Goal: Task Accomplishment & Management: Manage account settings

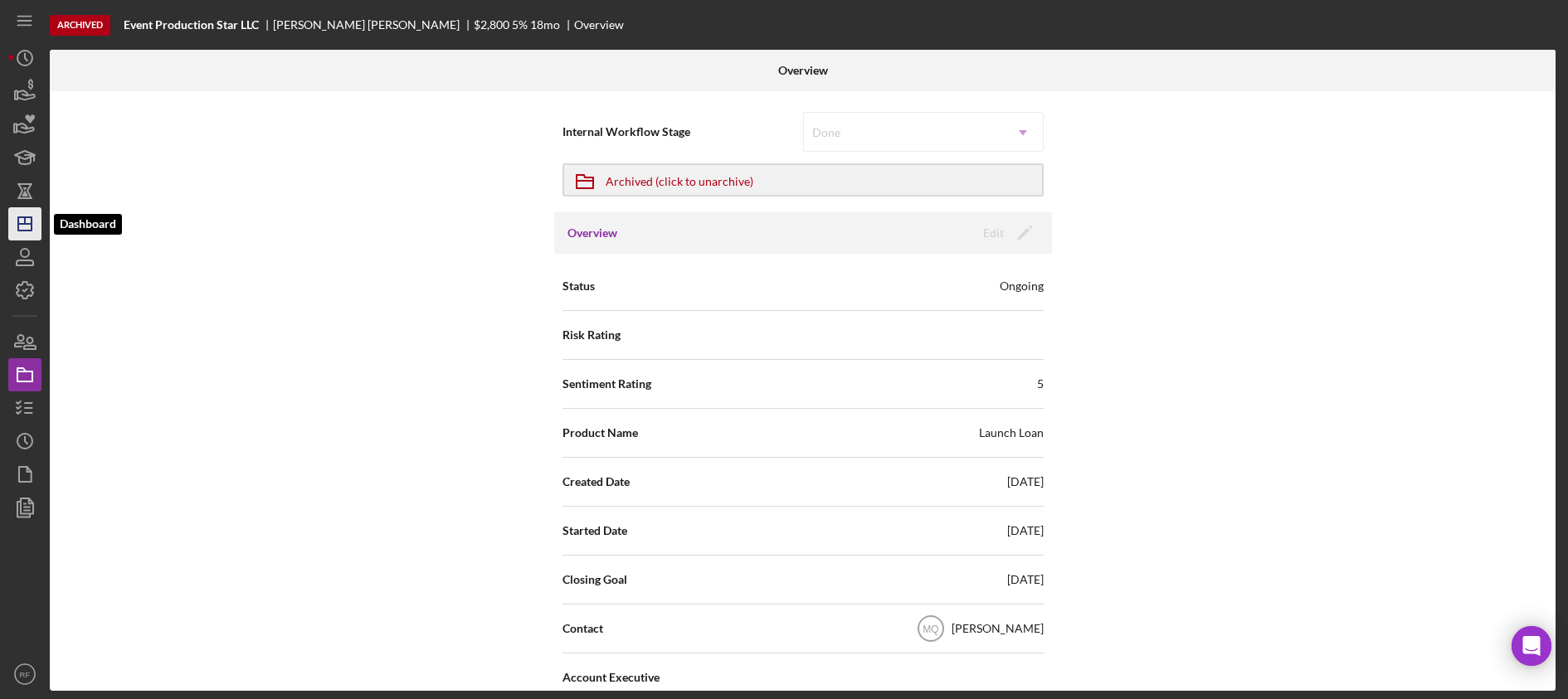
click at [36, 226] on icon "Icon/Dashboard" at bounding box center [25, 224] width 41 height 41
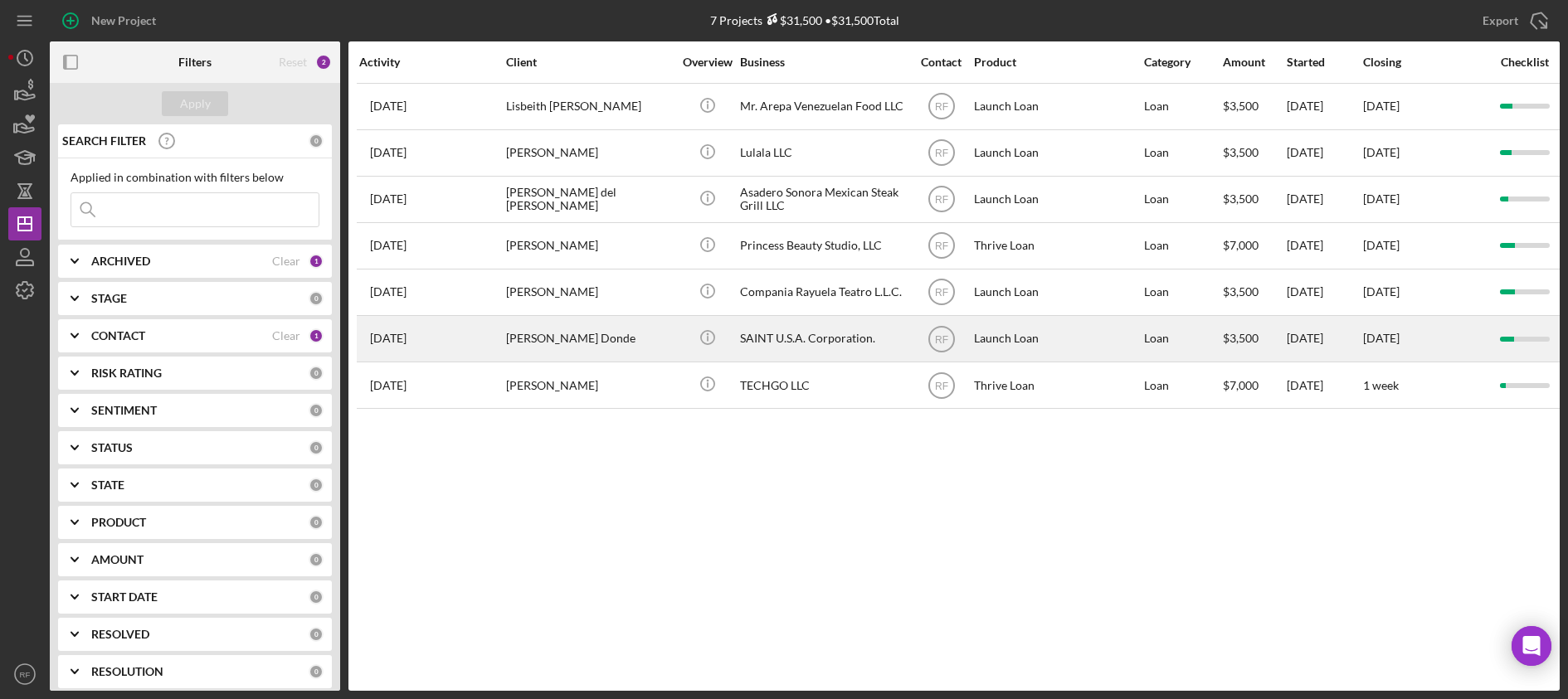
click at [632, 343] on div "[PERSON_NAME] Donde" at bounding box center [589, 339] width 166 height 44
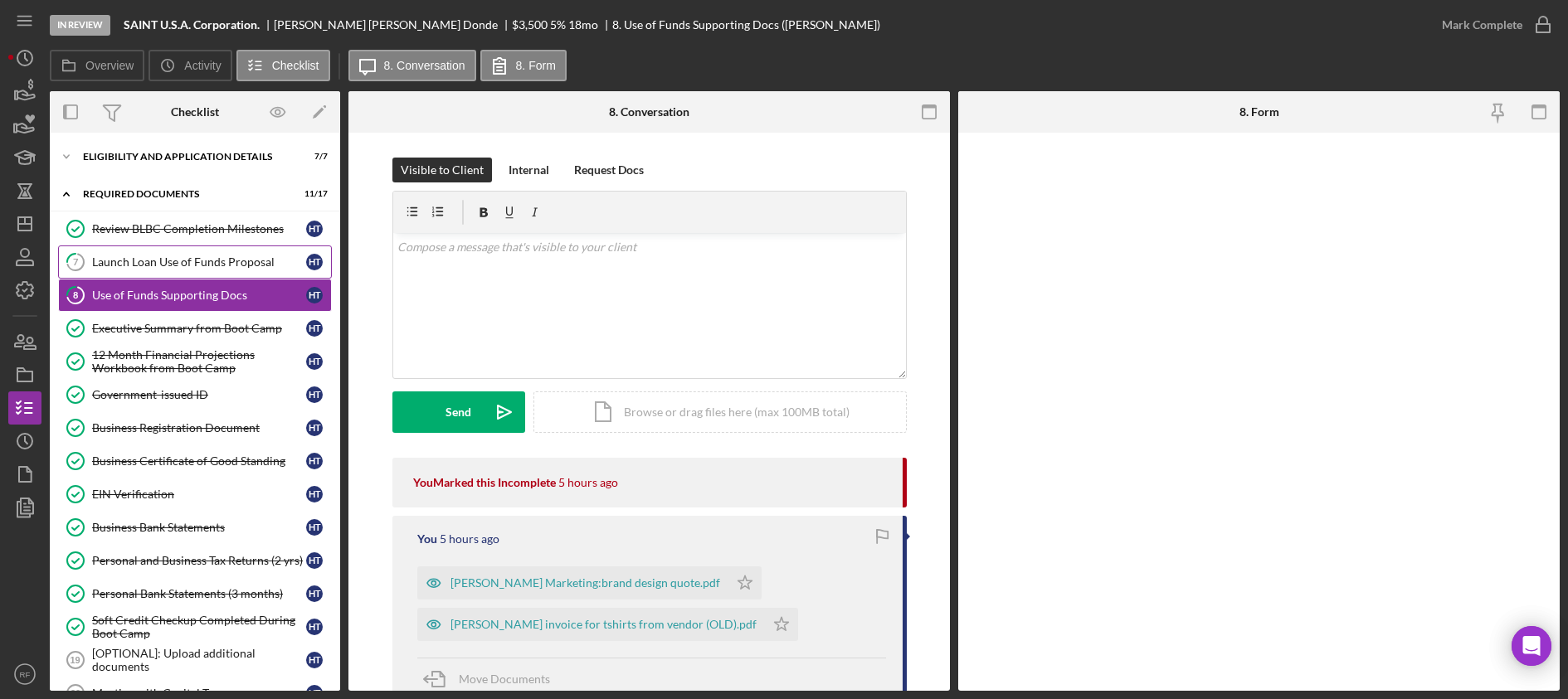
click at [213, 259] on div "Launch Loan Use of Funds Proposal" at bounding box center [199, 262] width 214 height 14
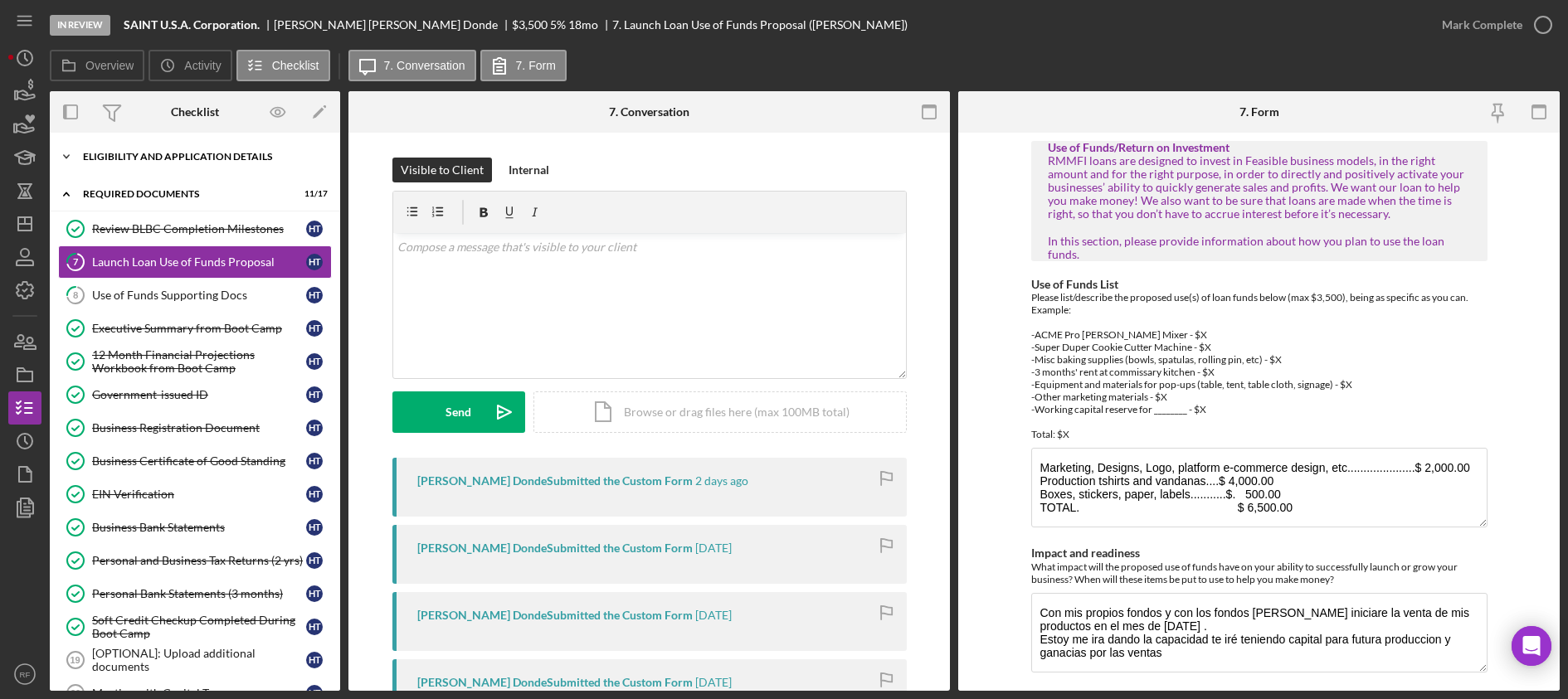
click at [177, 159] on div "Eligibility and Application Details" at bounding box center [201, 157] width 237 height 10
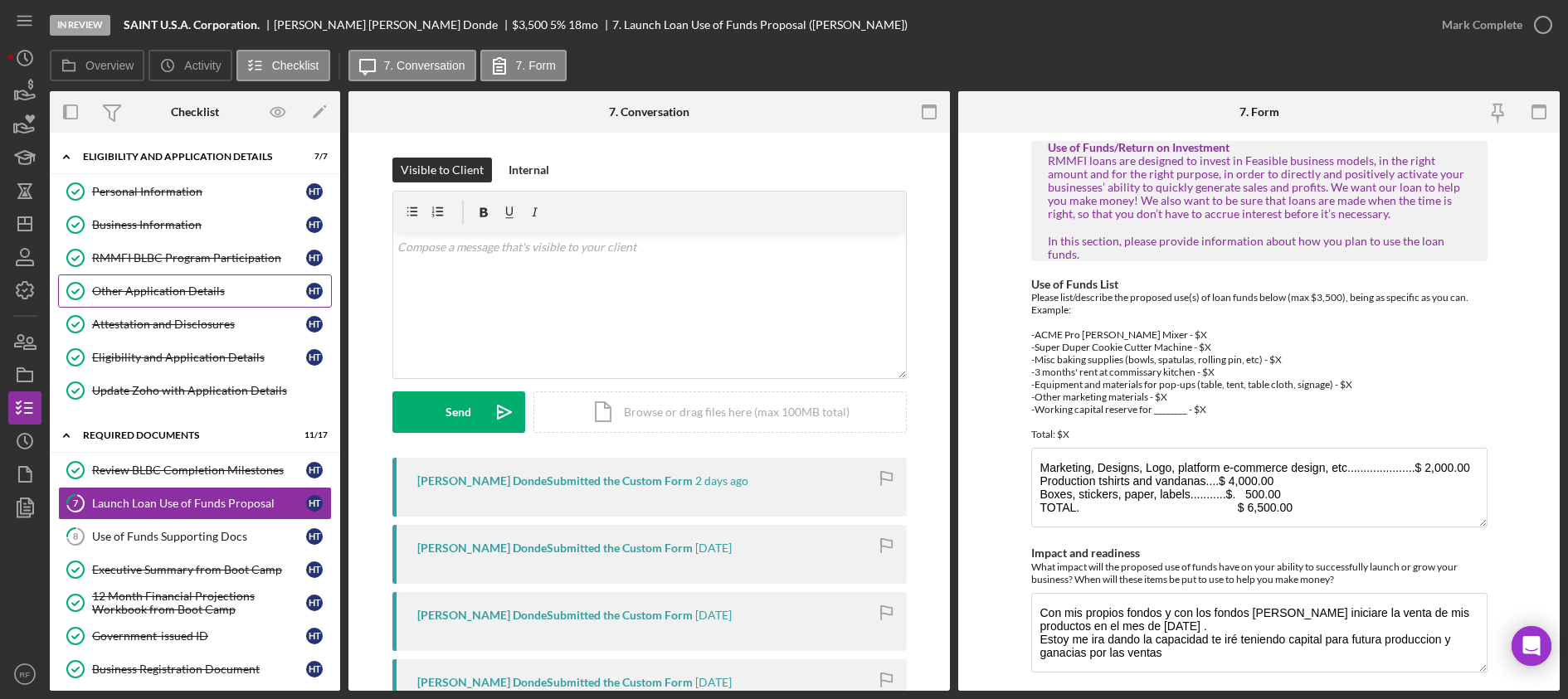
click at [168, 281] on link "Other Application Details Other Application Details H T" at bounding box center [195, 291] width 274 height 33
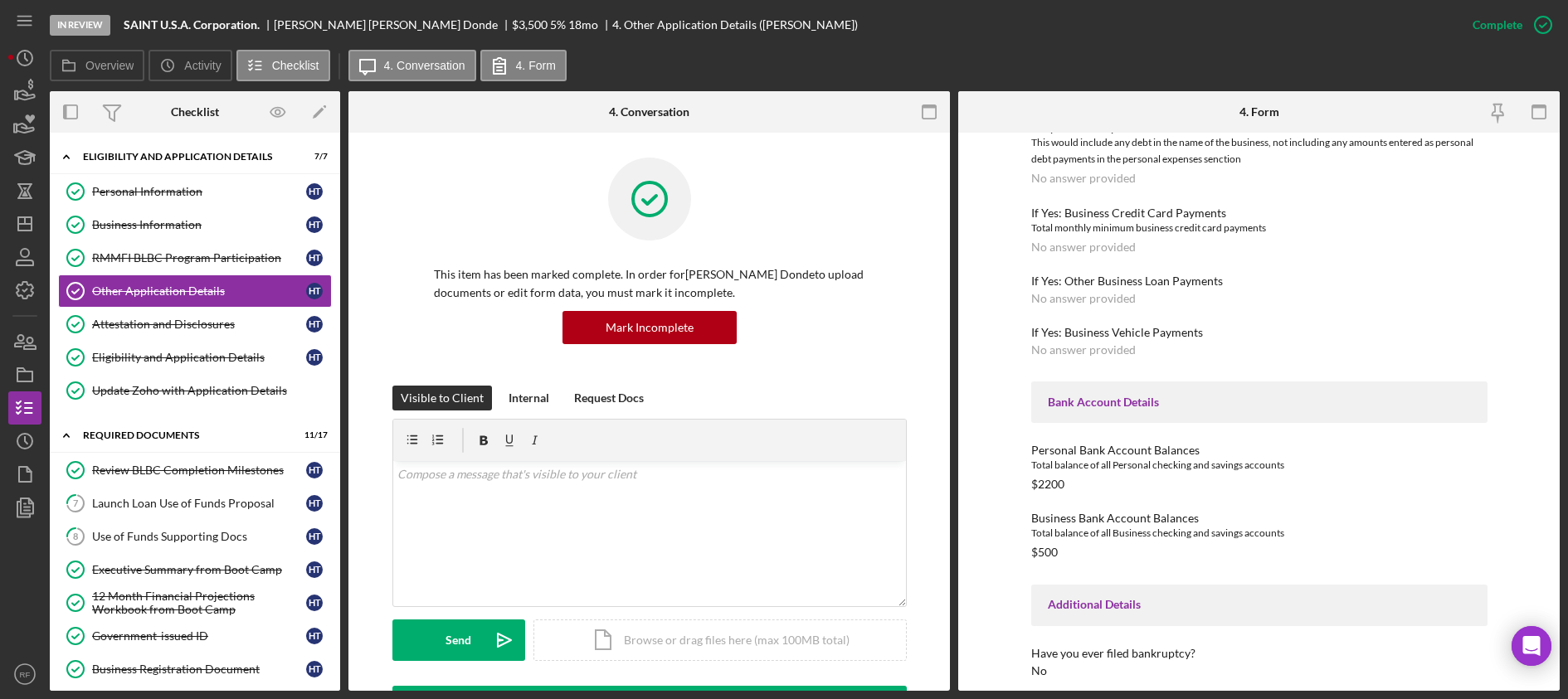
scroll to position [2185, 0]
click at [211, 499] on div "Launch Loan Use of Funds Proposal" at bounding box center [199, 504] width 214 height 14
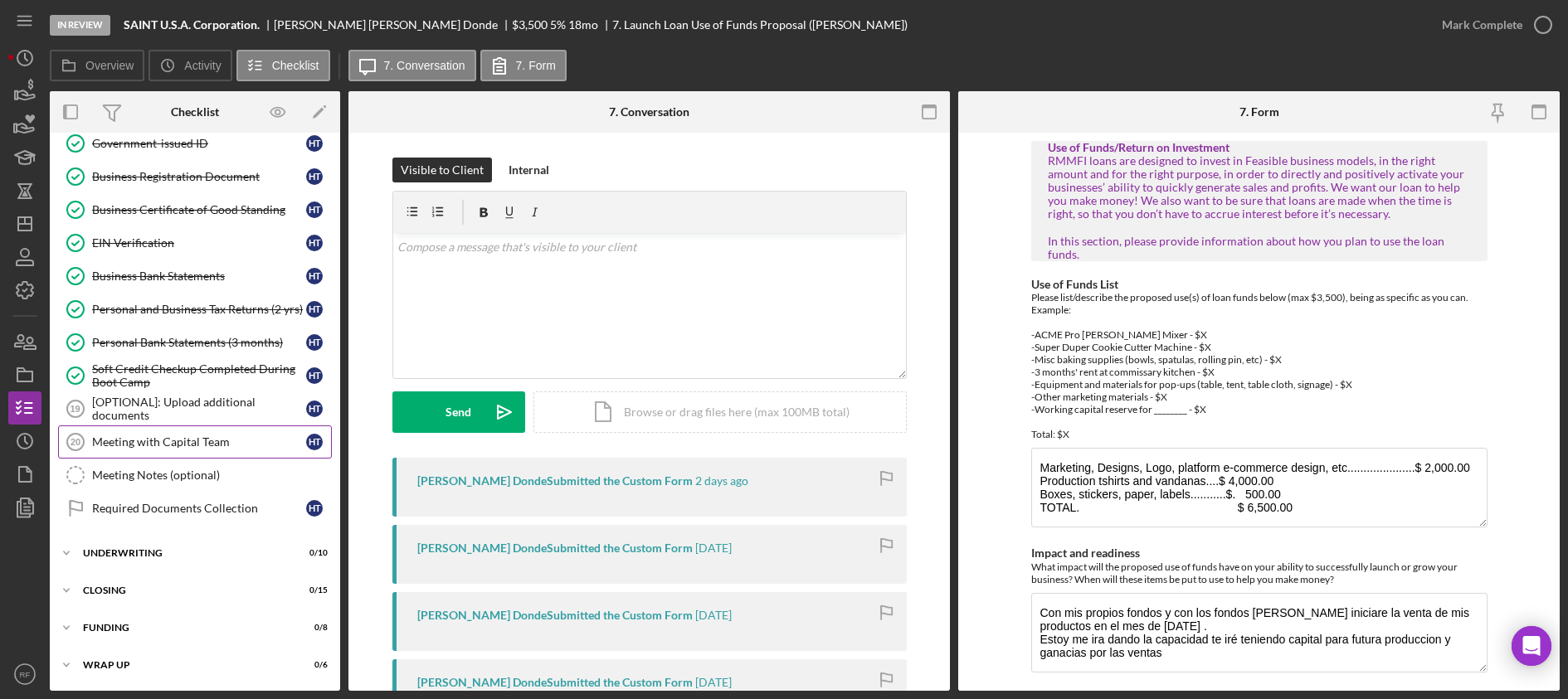
scroll to position [487, 0]
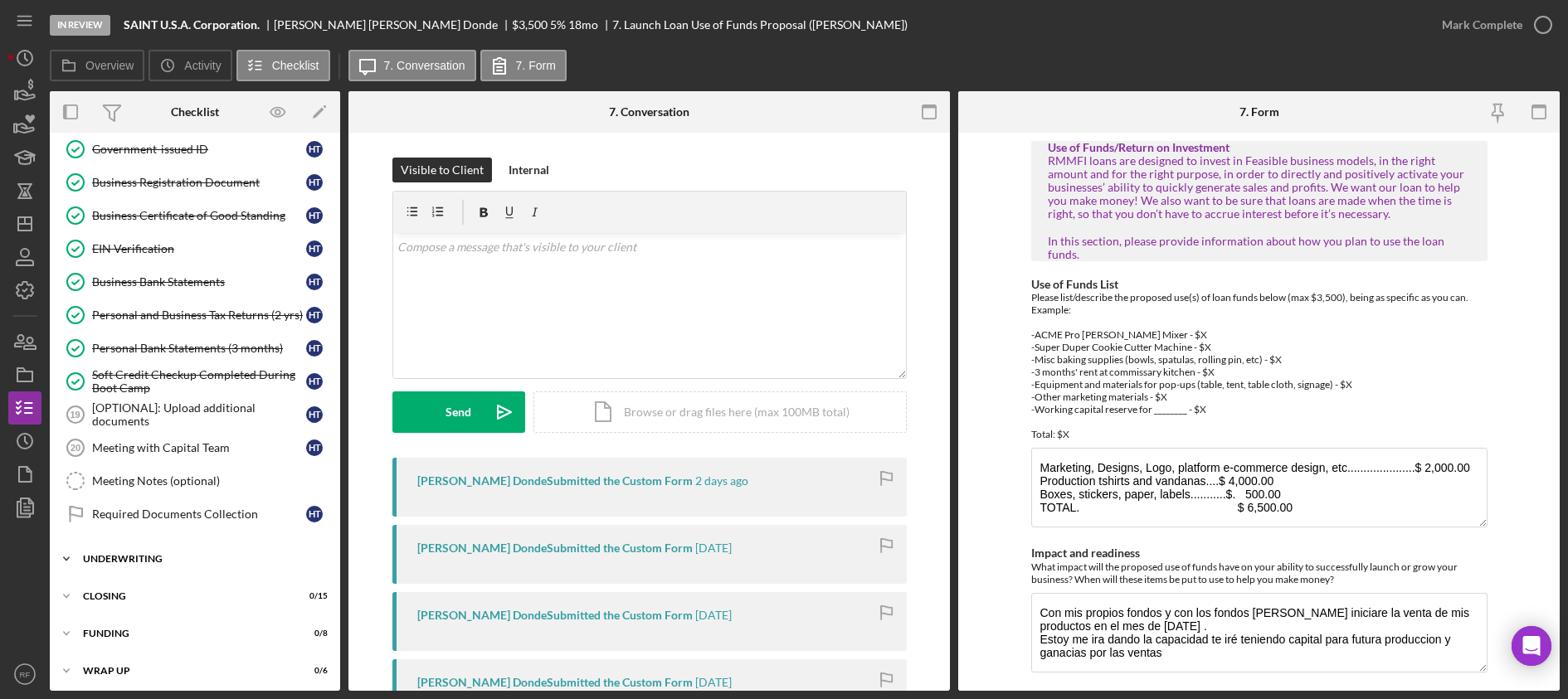
click at [221, 550] on div "Icon/Expander Underwriting 0 / 10" at bounding box center [195, 558] width 290 height 33
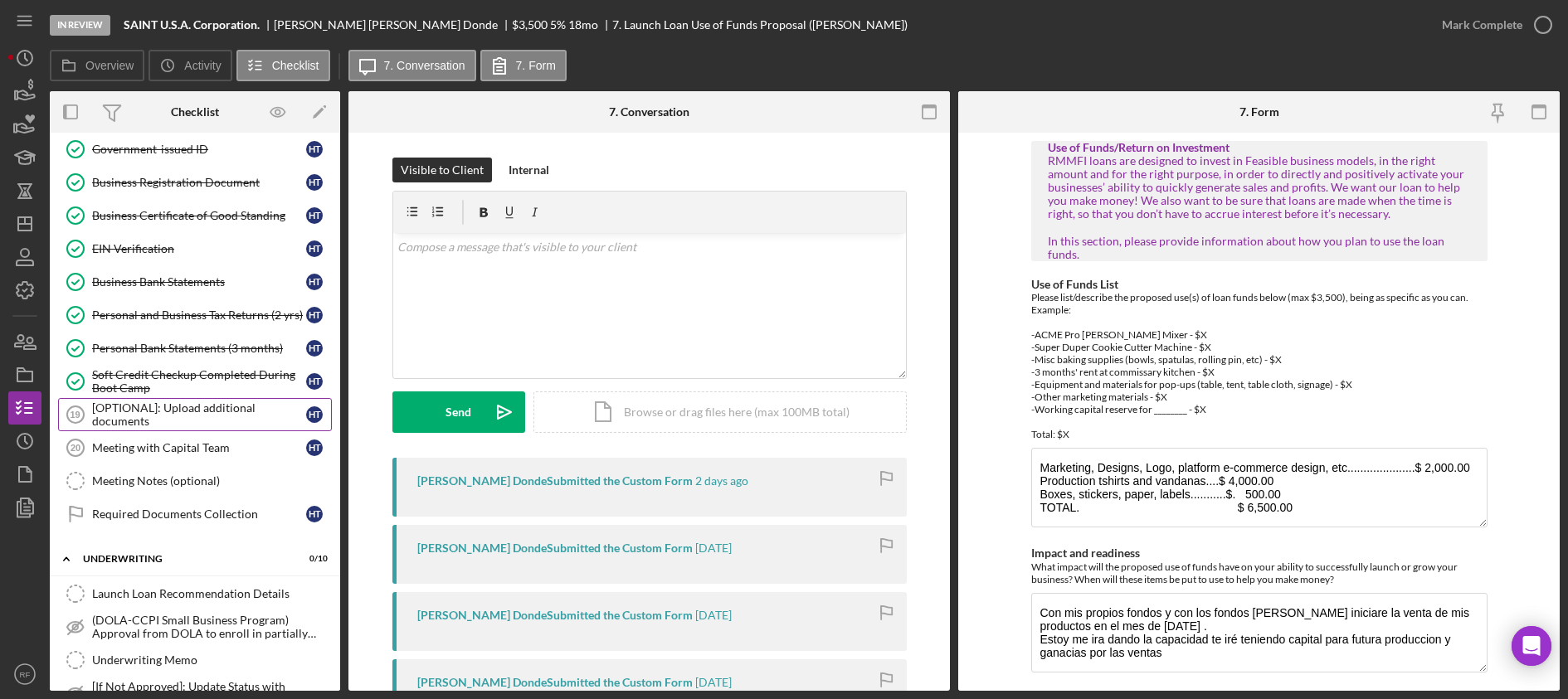
click at [182, 426] on div "[OPTIONAL]: Upload additional documents" at bounding box center [199, 414] width 214 height 26
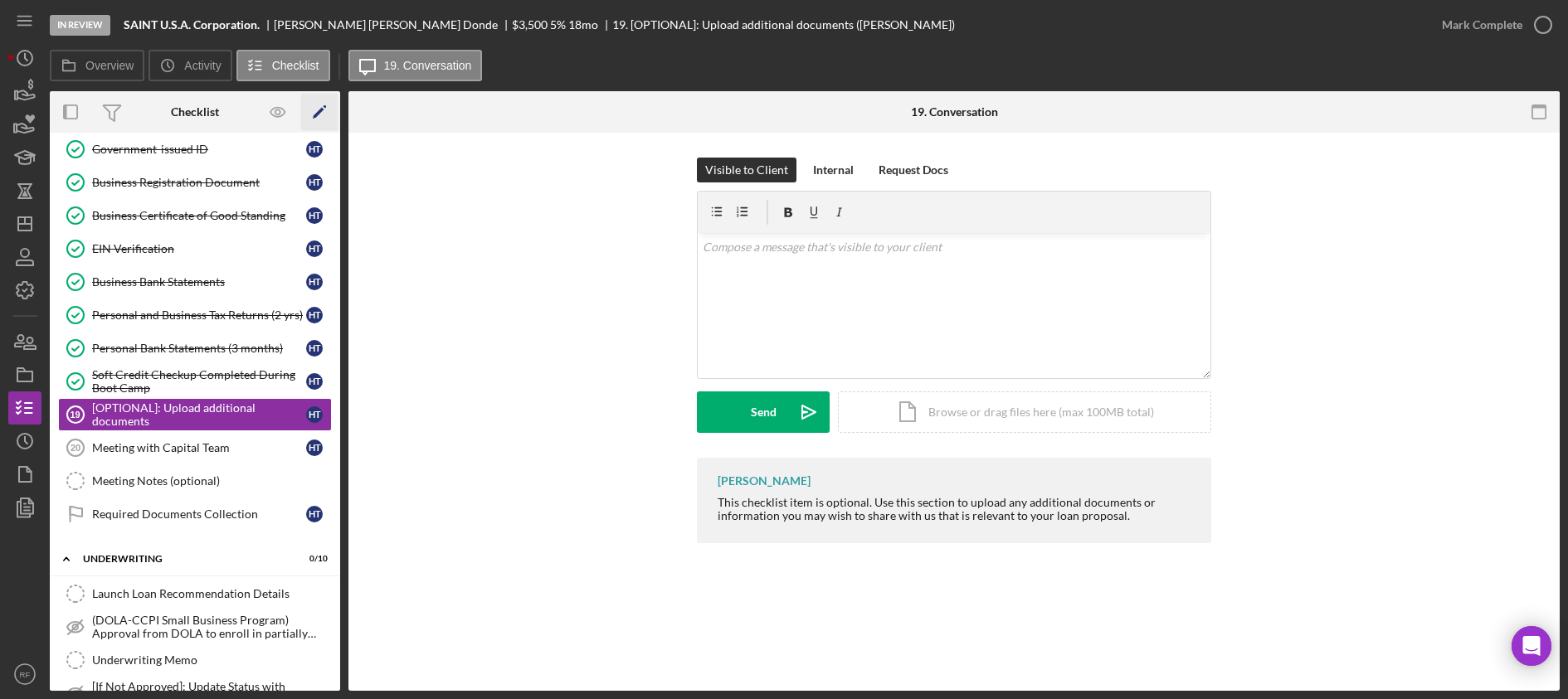
click at [330, 100] on icon "Icon/Edit" at bounding box center [319, 112] width 37 height 37
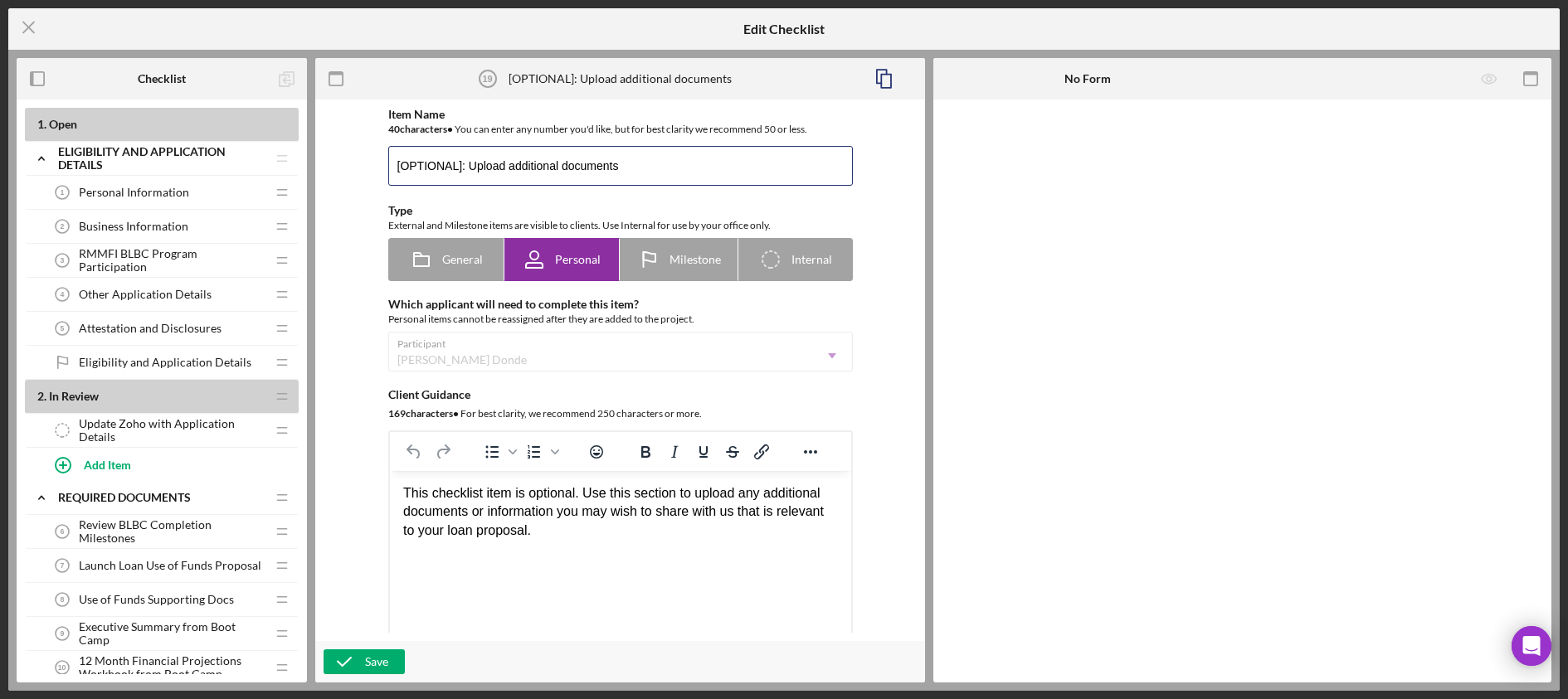
drag, startPoint x: 467, startPoint y: 165, endPoint x: 380, endPoint y: 168, distance: 87.1
click at [380, 168] on div "Item Name 40 character s • You can enter any number you'd like, but for best cl…" at bounding box center [621, 394] width 498 height 572
type input "Upload additional documents"
click at [381, 662] on div "Save" at bounding box center [376, 662] width 23 height 25
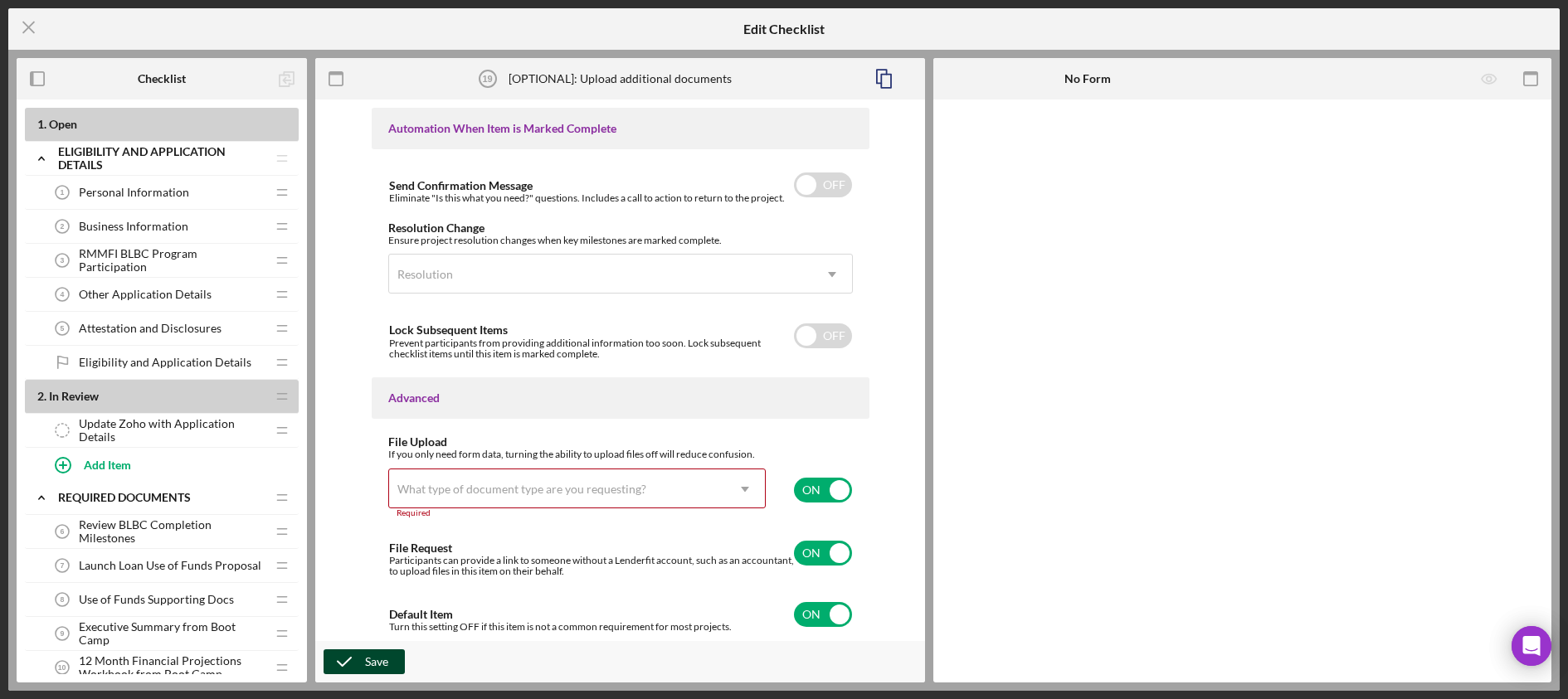
scroll to position [1038, 0]
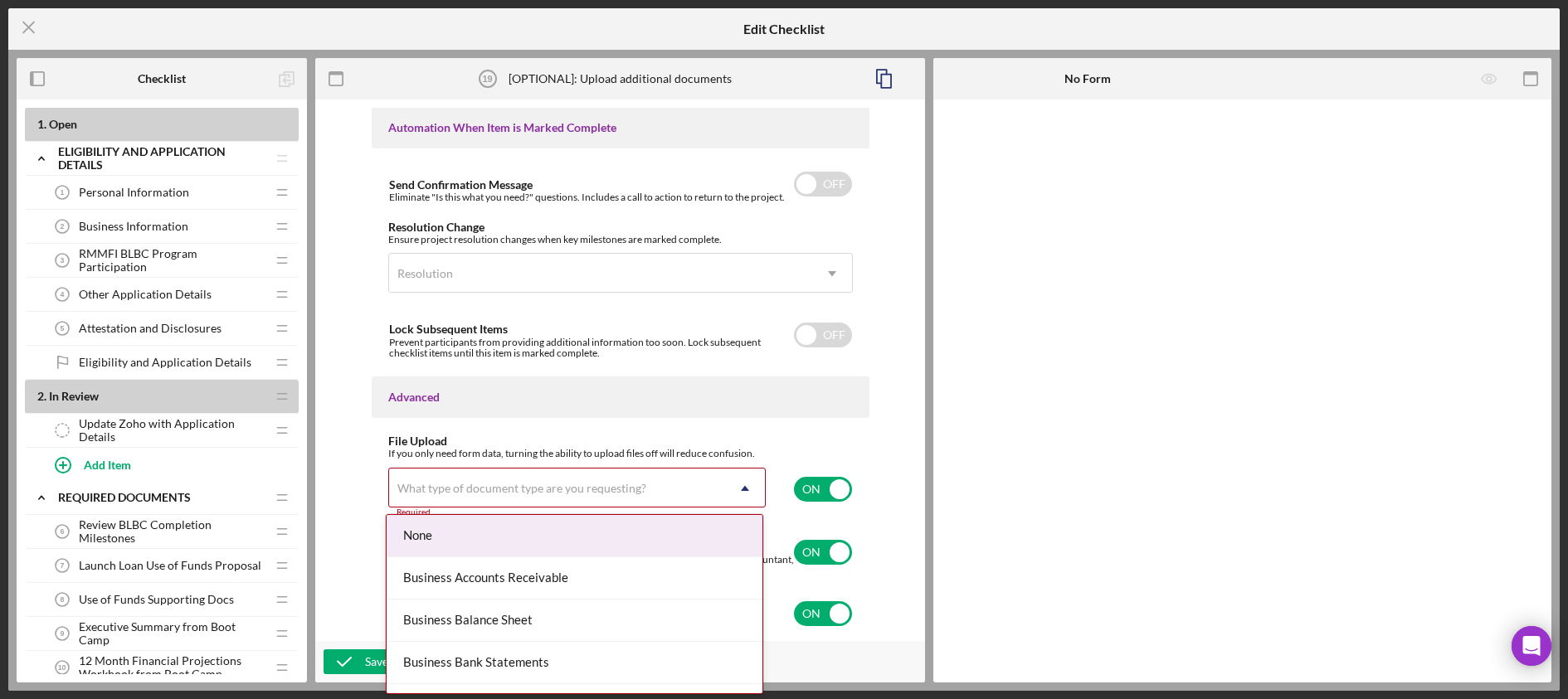
click at [657, 492] on div "What type of document type are you requesting?" at bounding box center [557, 488] width 336 height 38
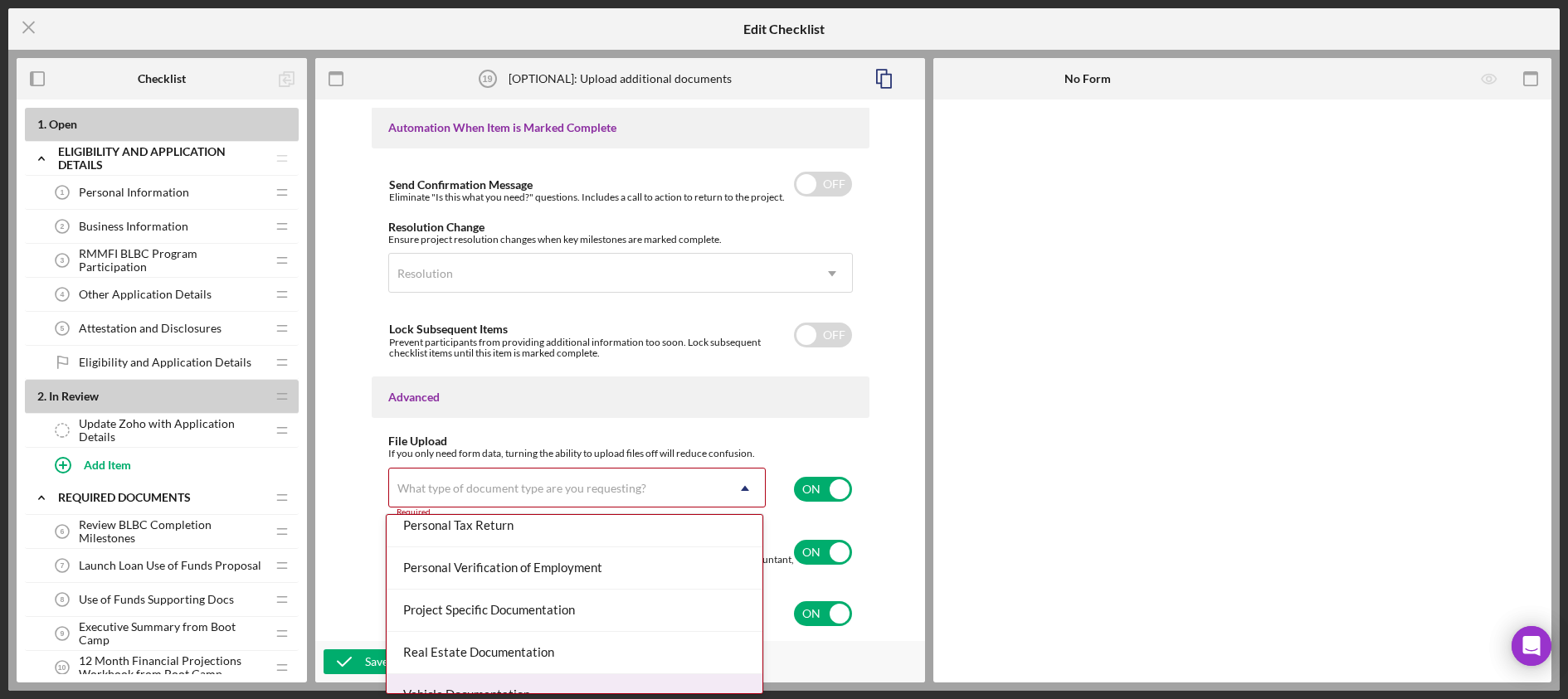
scroll to position [1317, 0]
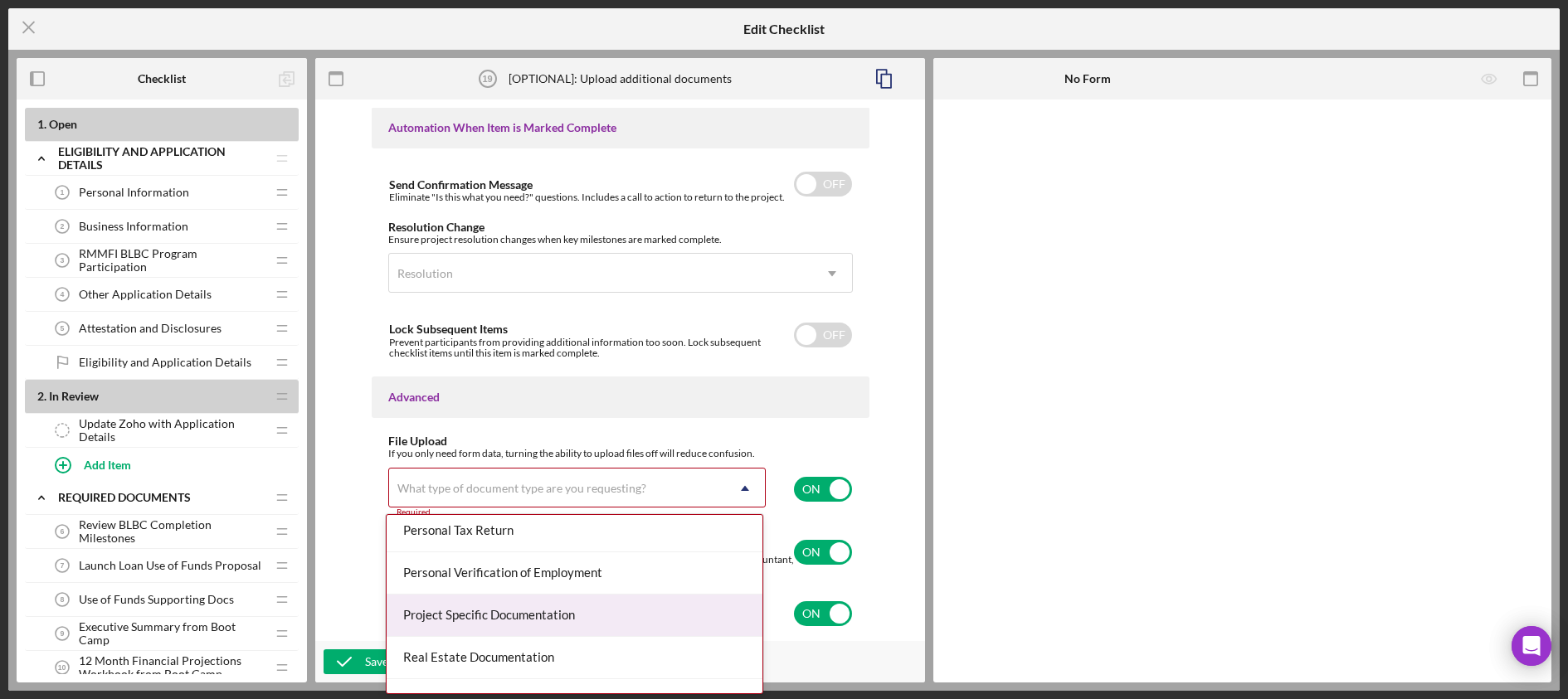
click at [605, 622] on div "Project Specific Documentation" at bounding box center [574, 615] width 376 height 42
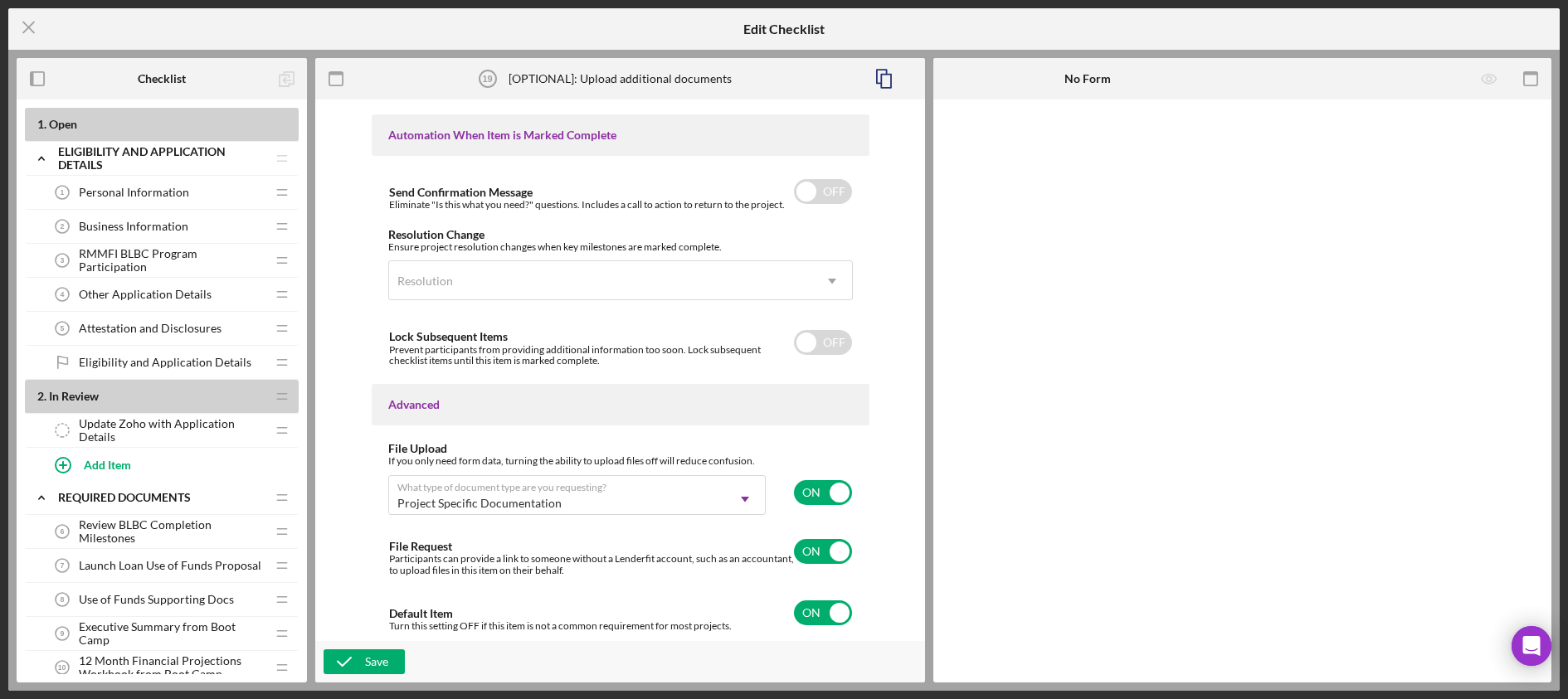
scroll to position [1030, 0]
click at [349, 663] on icon "button" at bounding box center [344, 662] width 41 height 41
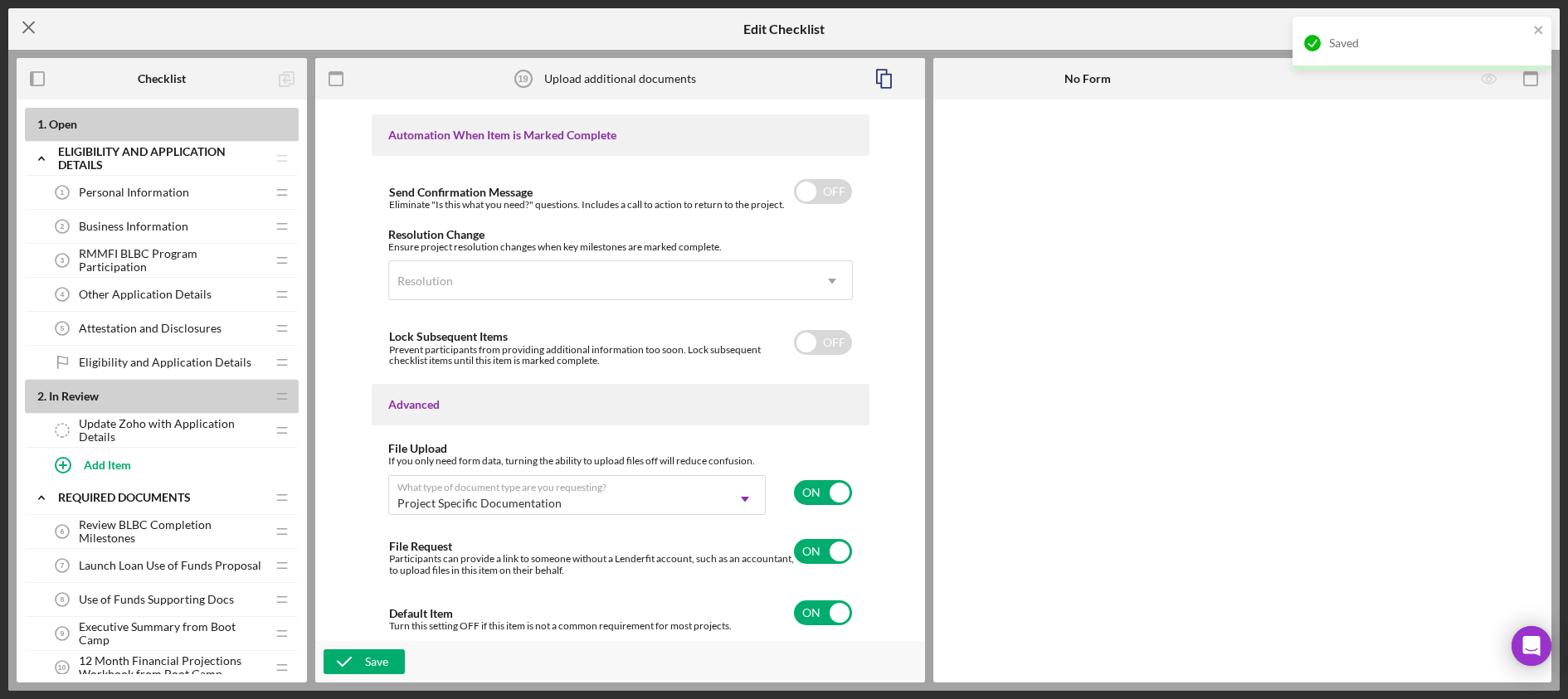
click at [26, 20] on icon "Icon/Menu Close" at bounding box center [29, 27] width 41 height 41
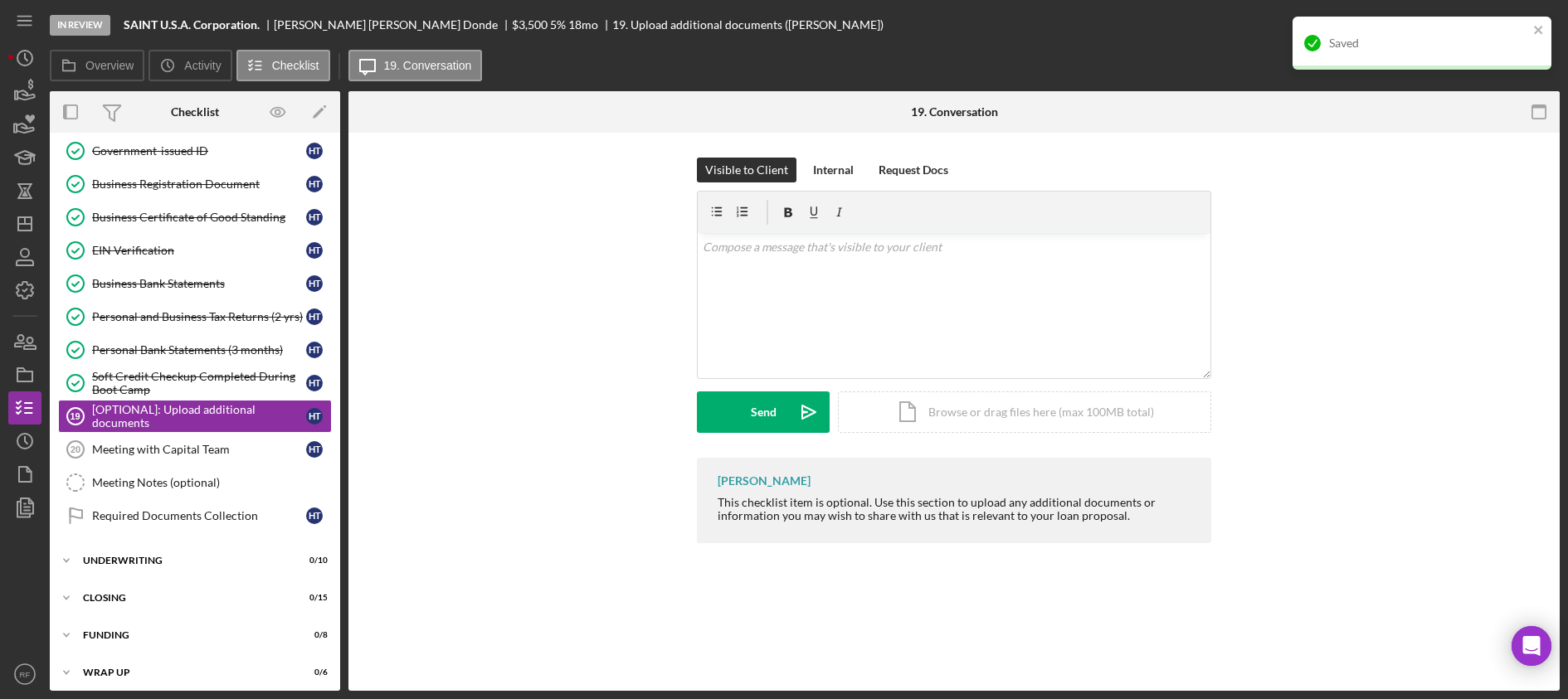
scroll to position [249, 0]
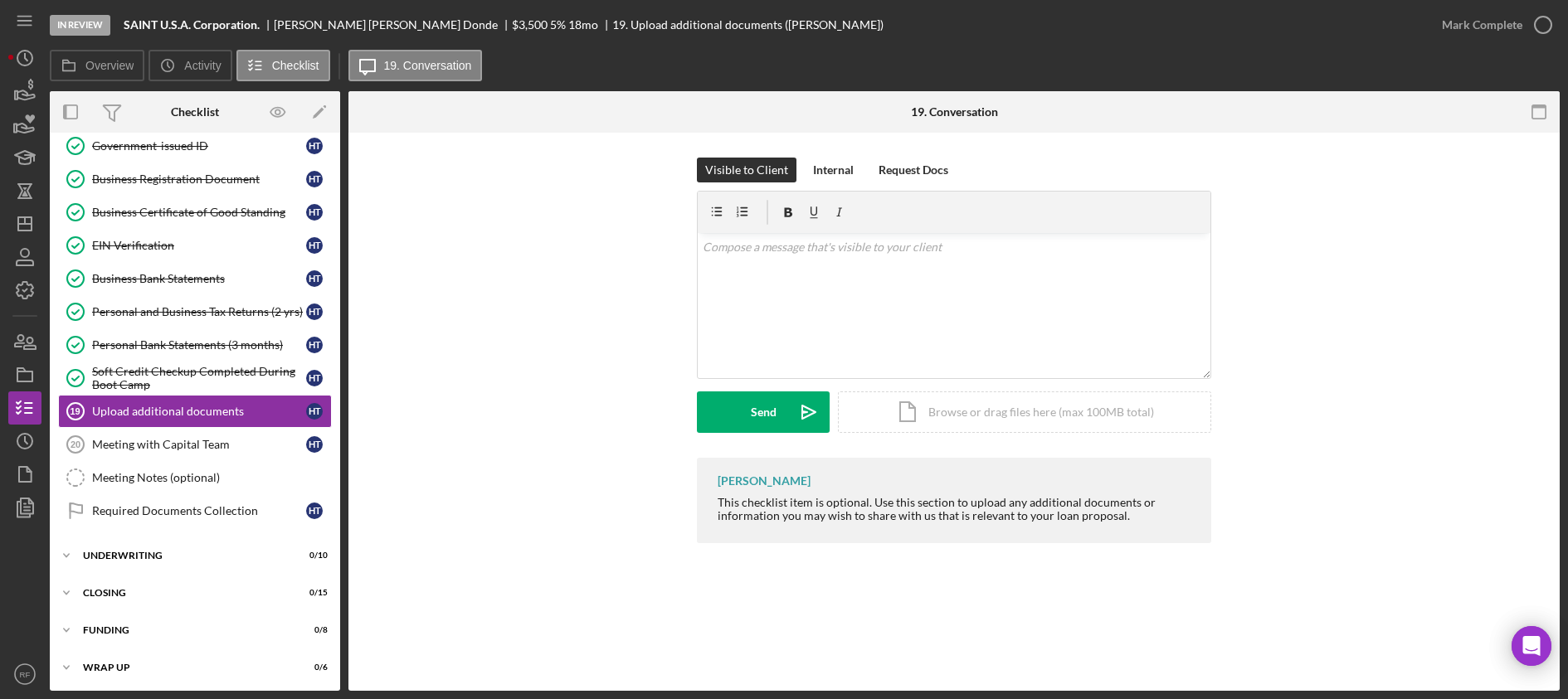
click at [625, 468] on div "[PERSON_NAME] This checklist item is optional. Use this section to upload any a…" at bounding box center [953, 504] width 1161 height 94
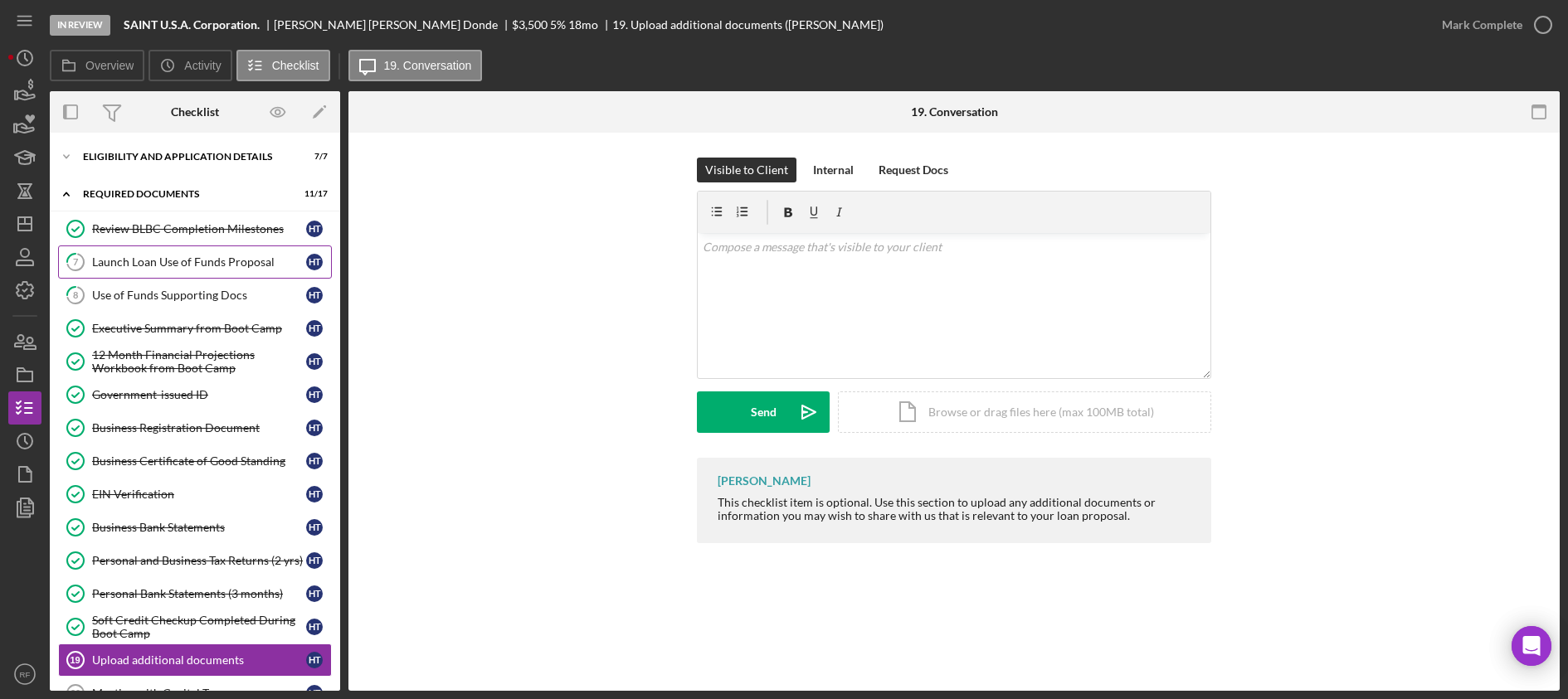
click at [196, 274] on link "7 Launch Loan Use of Funds Proposal H T" at bounding box center [195, 262] width 274 height 33
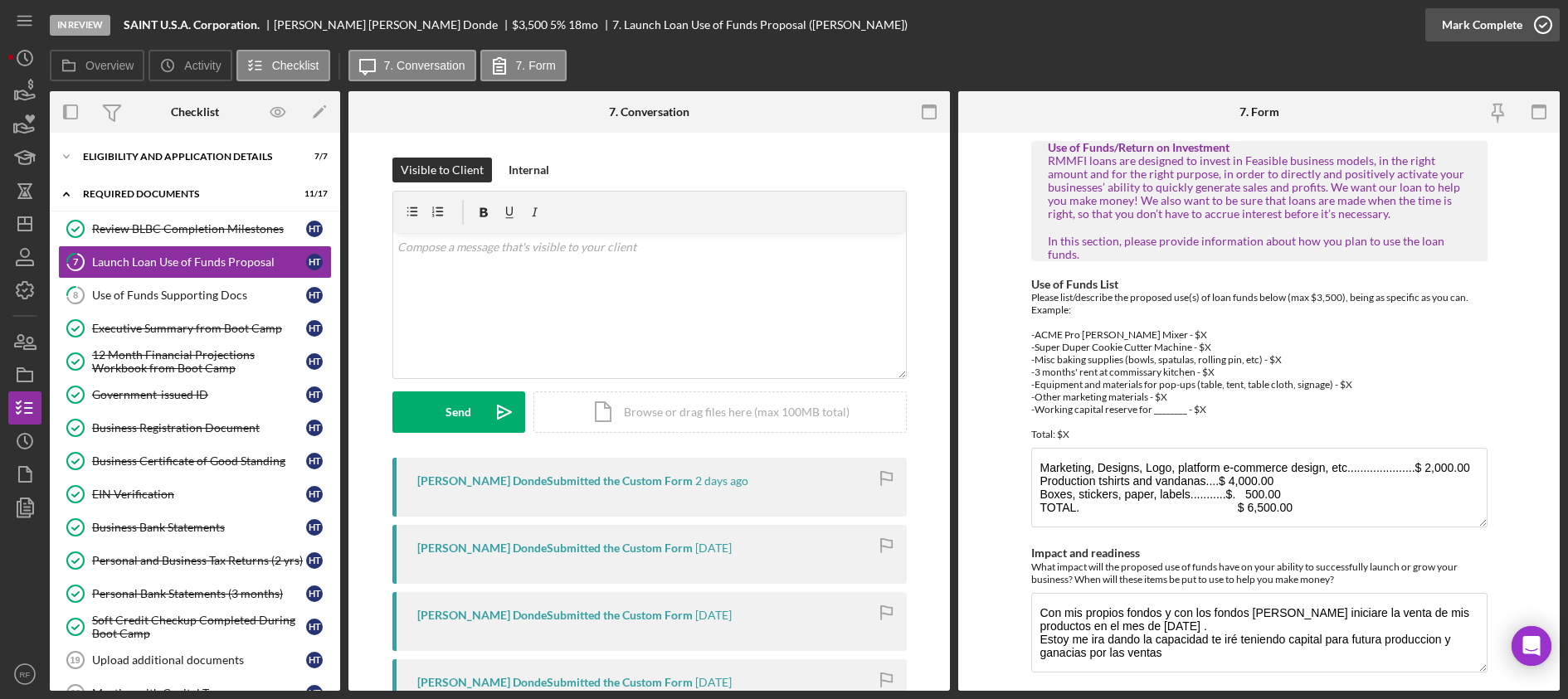
click at [1491, 37] on div "Mark Complete" at bounding box center [1482, 24] width 80 height 33
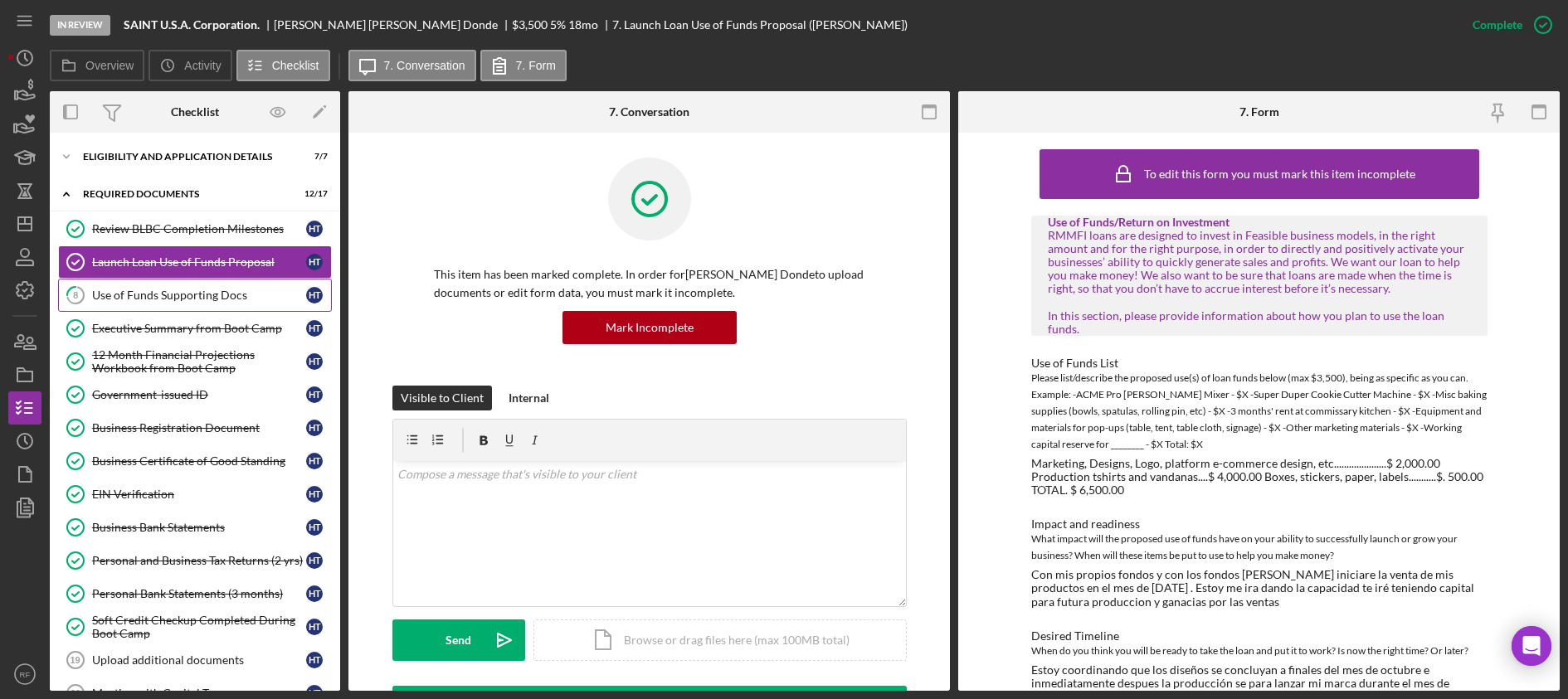
click at [254, 282] on link "8 Use of Funds Supporting Docs H T" at bounding box center [195, 295] width 274 height 33
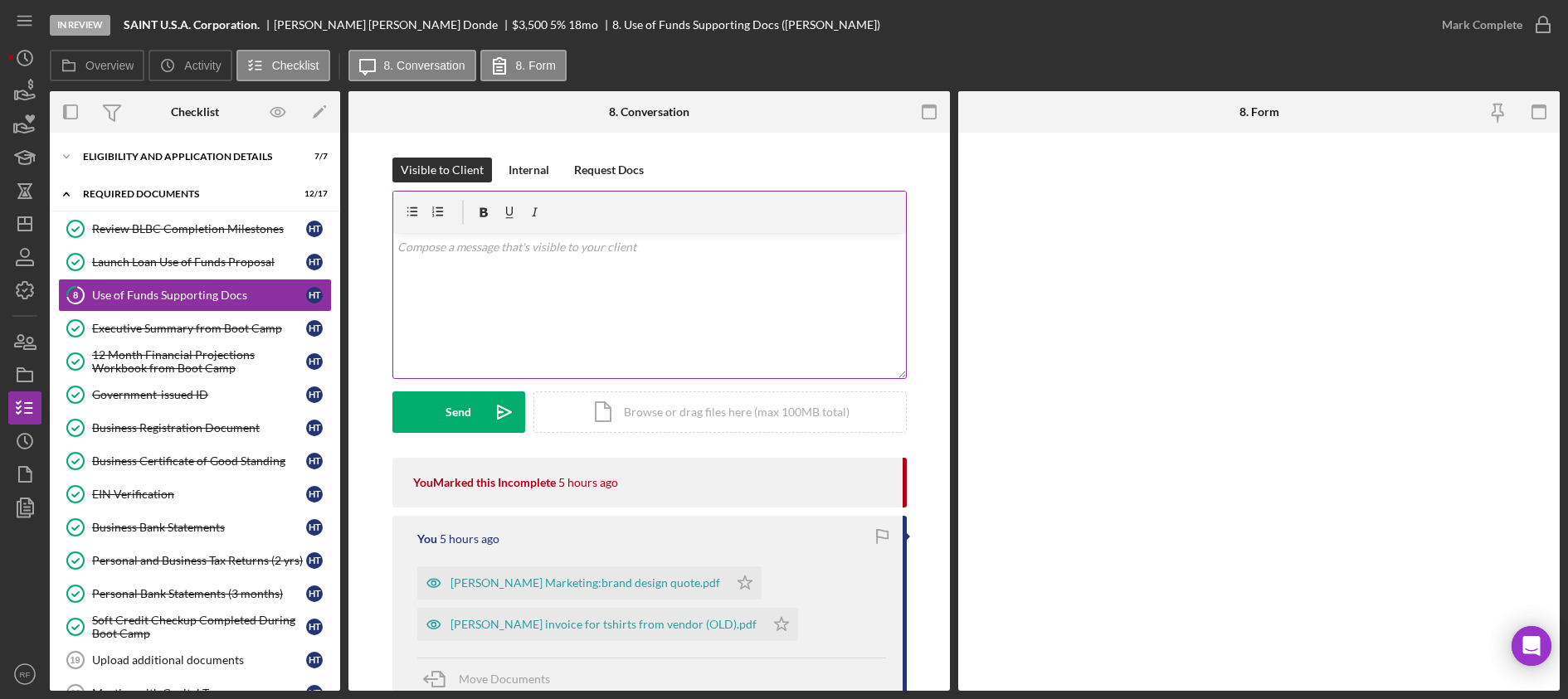
click at [522, 321] on div "v Color teal Color pink Remove color Add row above Add row below Add column bef…" at bounding box center [649, 305] width 512 height 145
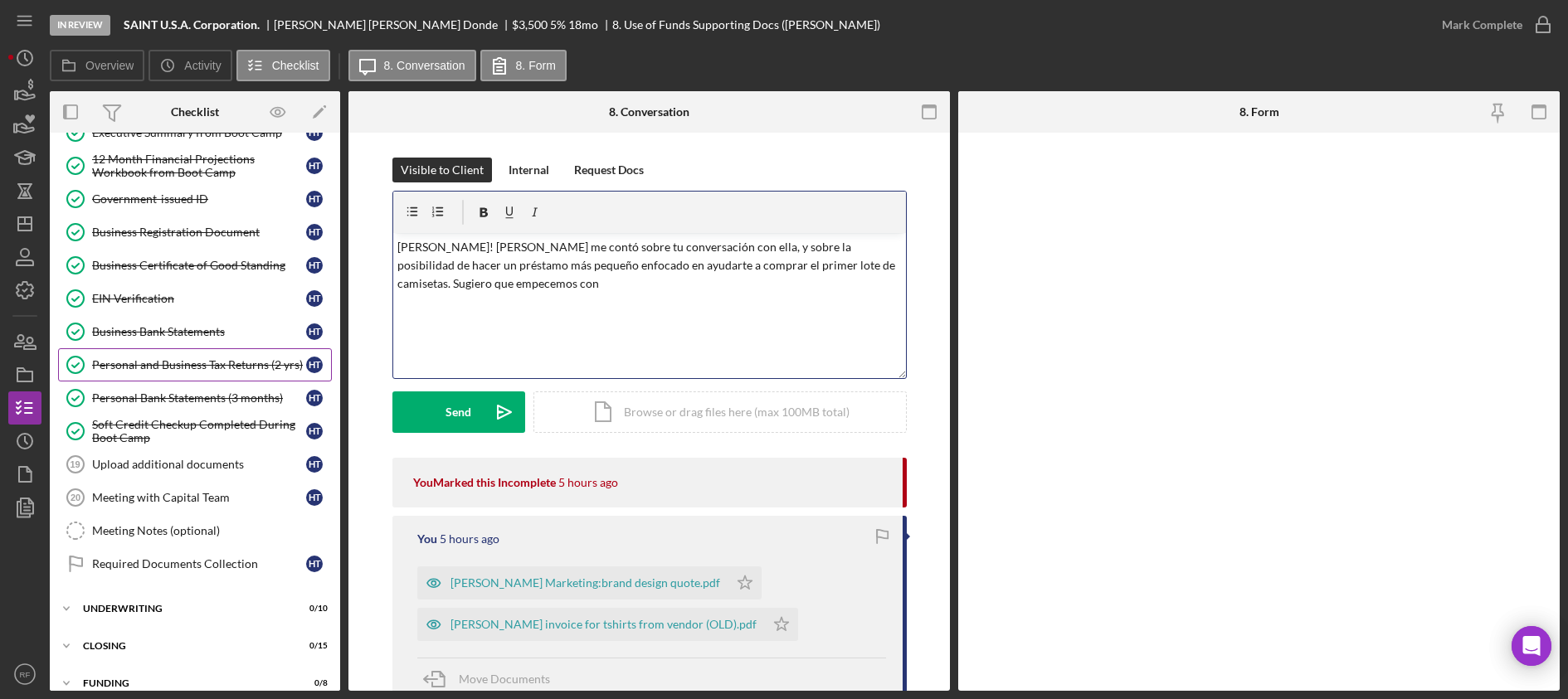
scroll to position [251, 0]
